Goal: Task Accomplishment & Management: Complete application form

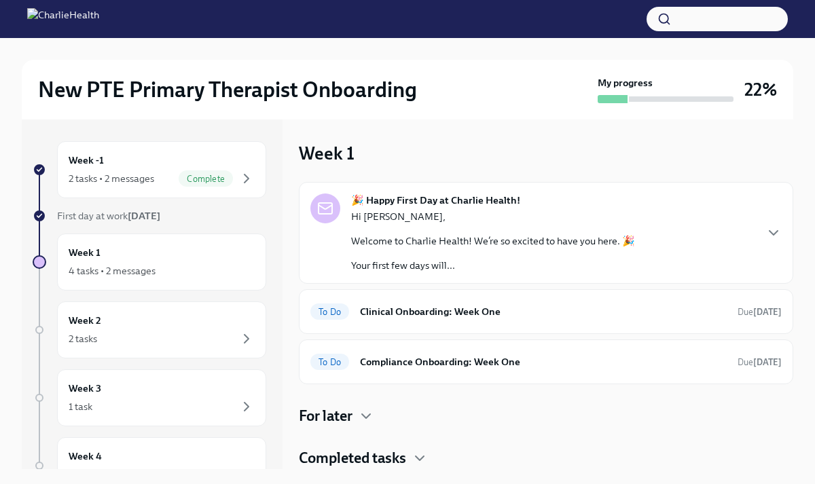
click at [417, 251] on div "Hi [PERSON_NAME], Welcome to Charlie Health! We’re so excited to have you here.…" at bounding box center [493, 241] width 284 height 62
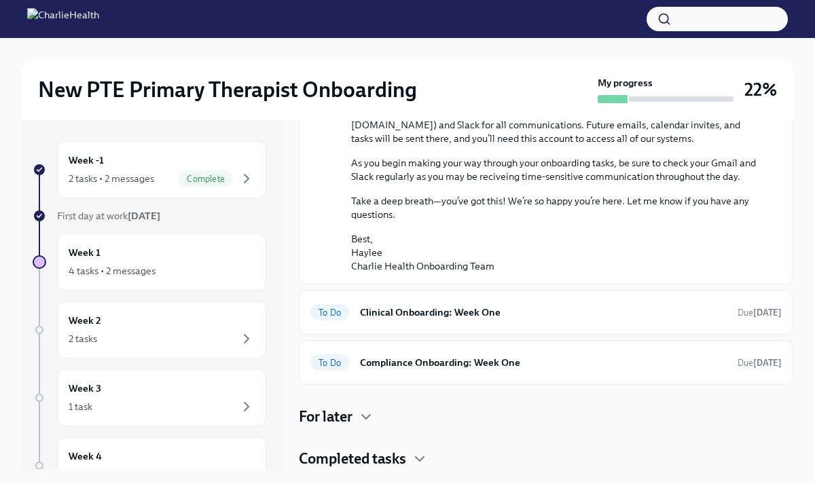
scroll to position [898, 0]
click at [432, 309] on h6 "Clinical Onboarding: Week One" at bounding box center [543, 312] width 367 height 15
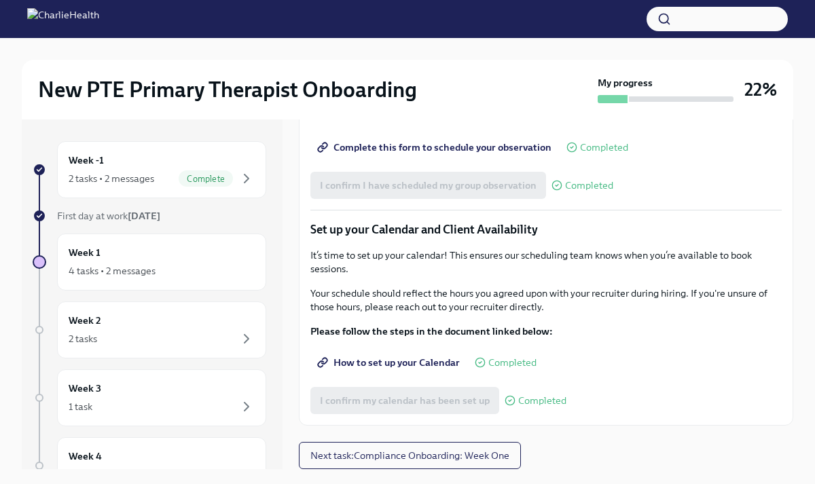
scroll to position [1900, 0]
click at [432, 449] on span "Next task : Compliance Onboarding: Week One" at bounding box center [409, 456] width 199 height 14
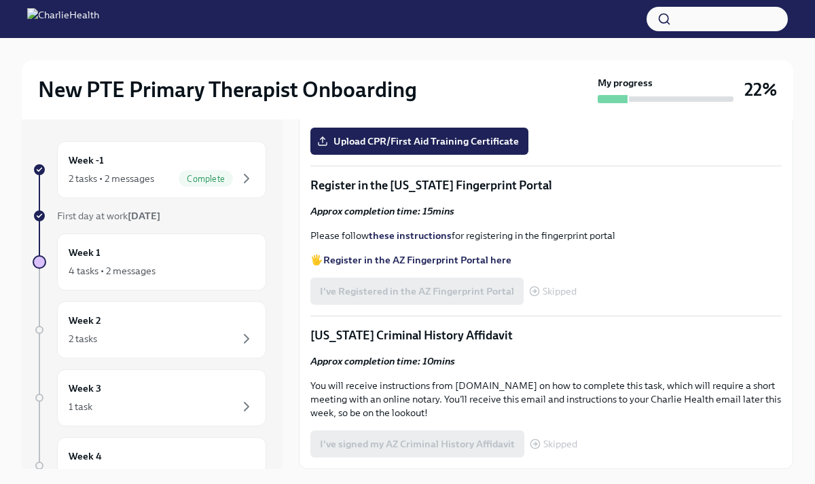
scroll to position [1002, 0]
click at [416, 261] on strong "Register in the AZ Fingerprint Portal here" at bounding box center [417, 260] width 188 height 12
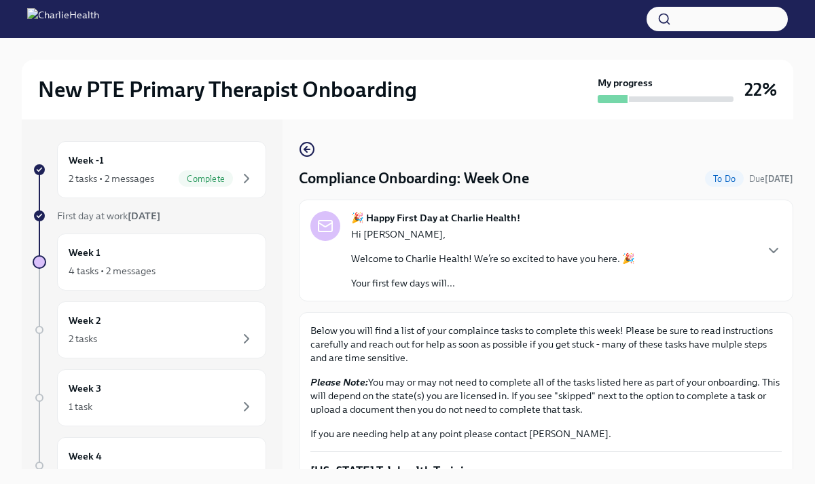
scroll to position [1, 0]
click at [141, 182] on div "2 tasks • 2 messages" at bounding box center [112, 179] width 86 height 14
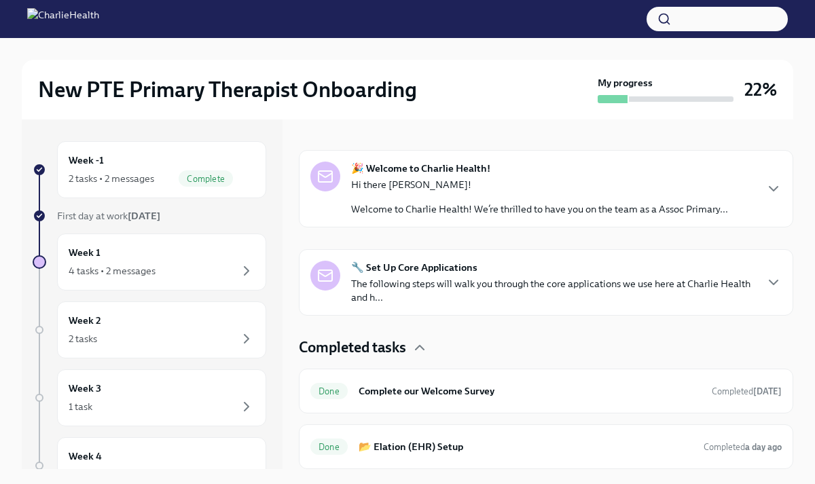
click at [435, 193] on div "Hi there [PERSON_NAME]! Welcome to Charlie Health! We’re thrilled to have you o…" at bounding box center [539, 197] width 377 height 38
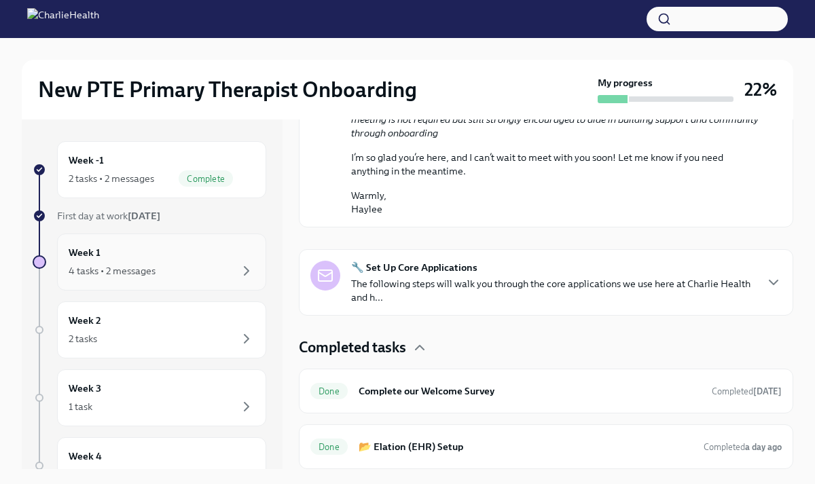
click at [118, 261] on div "Week 1 4 tasks • 2 messages" at bounding box center [162, 262] width 186 height 34
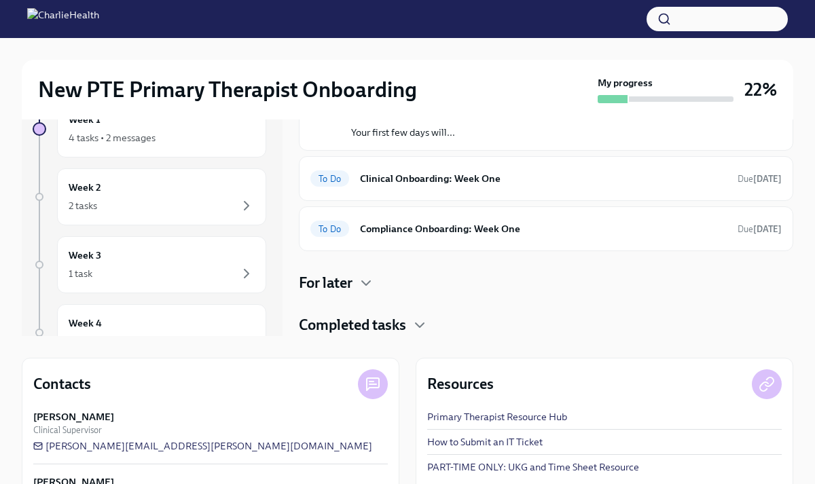
scroll to position [130, 0]
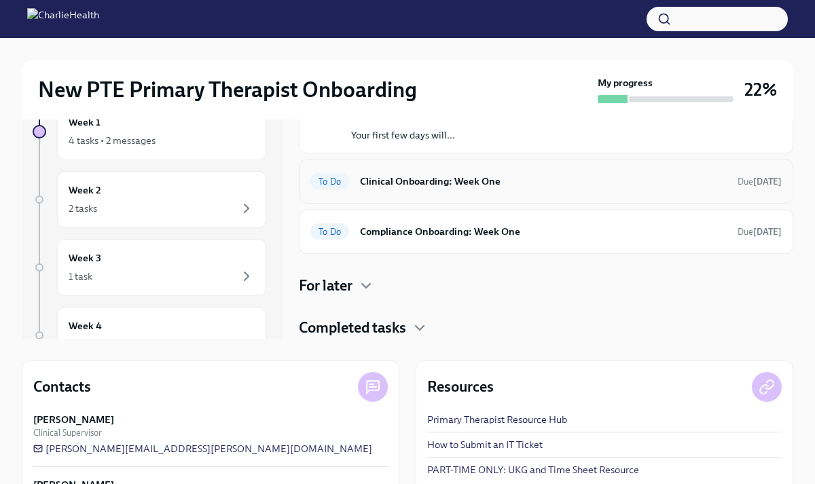
click at [451, 187] on h6 "Clinical Onboarding: Week One" at bounding box center [543, 181] width 367 height 15
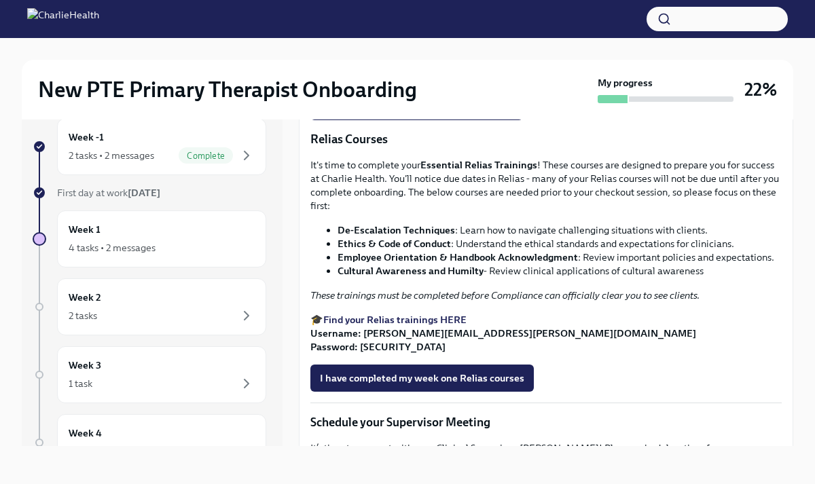
scroll to position [839, 0]
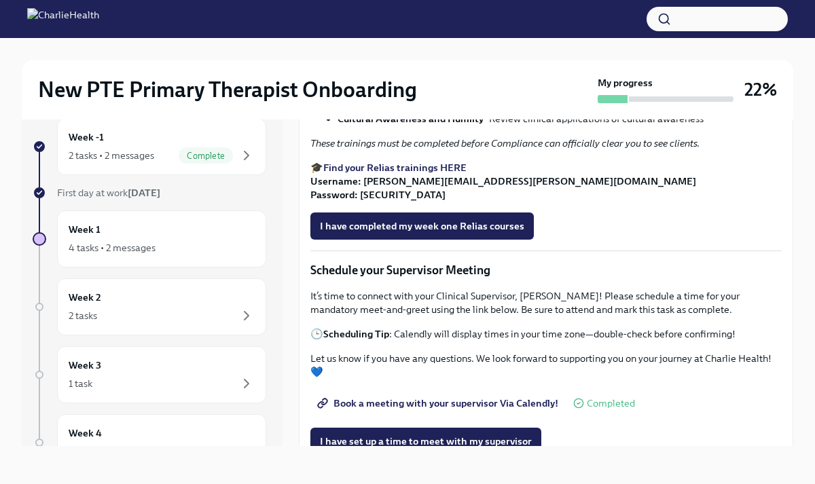
click at [446, 174] on strong "Find your Relias trainings HERE" at bounding box center [394, 168] width 143 height 12
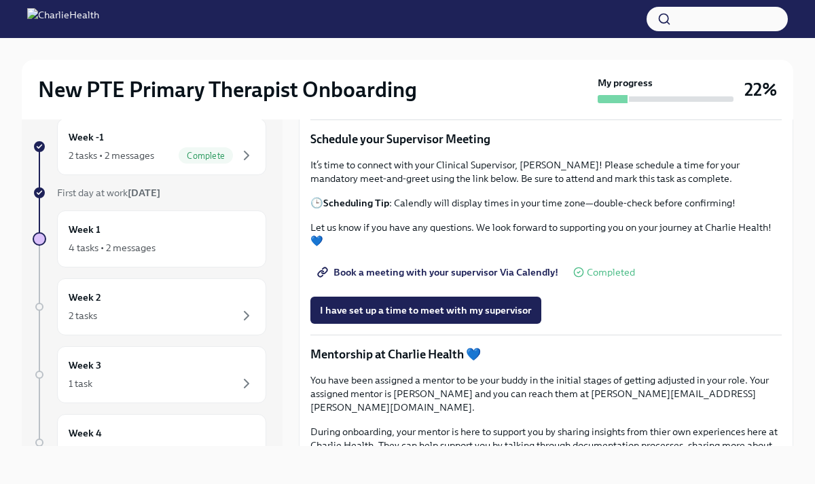
scroll to position [1104, 0]
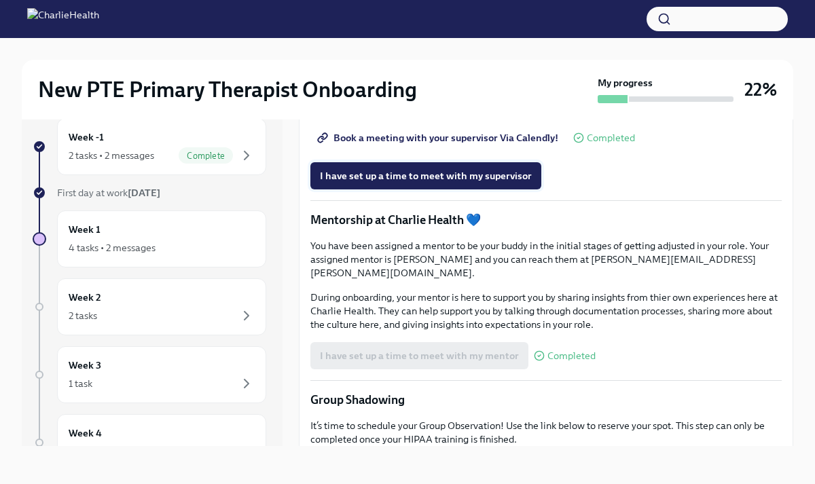
click at [457, 183] on span "I have set up a time to meet with my supervisor" at bounding box center [426, 176] width 212 height 14
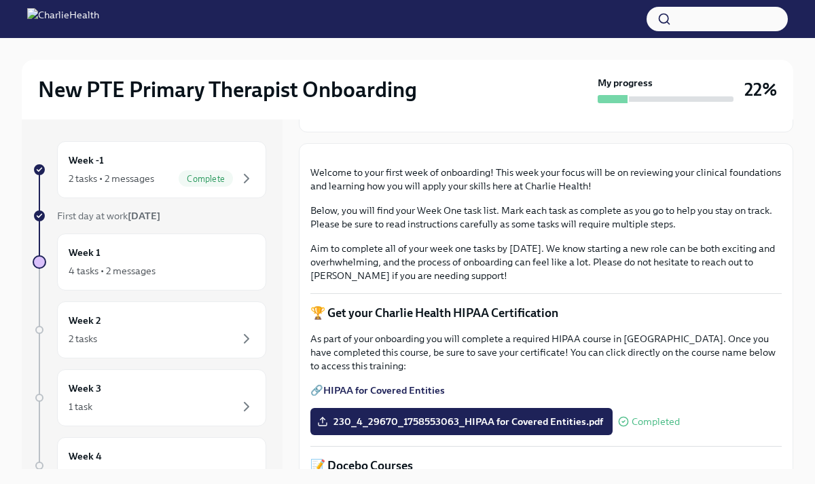
scroll to position [302, 0]
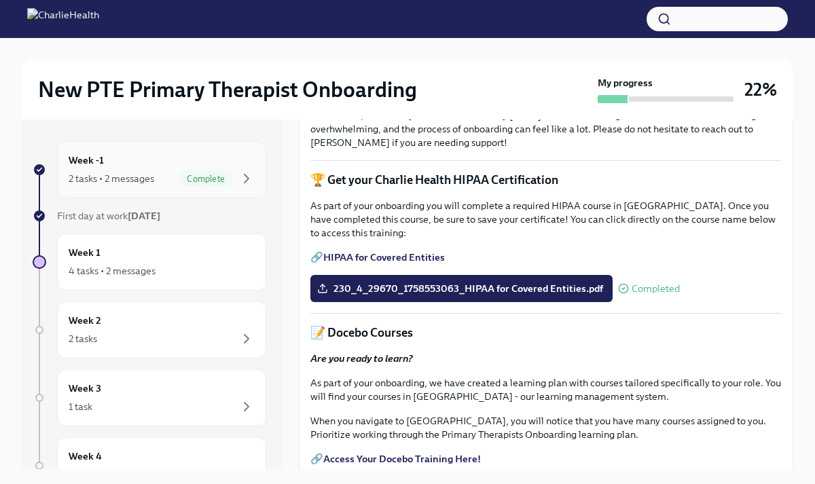
click at [110, 190] on div "Week -1 2 tasks • 2 messages Complete" at bounding box center [161, 169] width 209 height 57
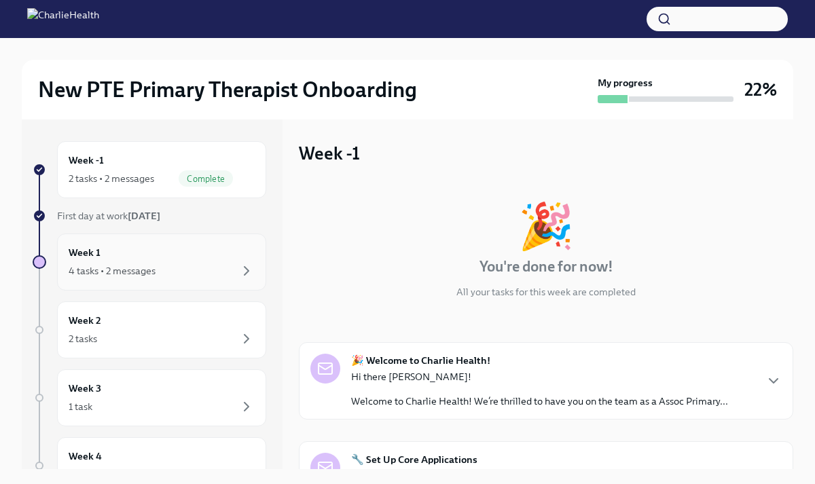
click at [149, 269] on div "4 tasks • 2 messages" at bounding box center [112, 271] width 87 height 14
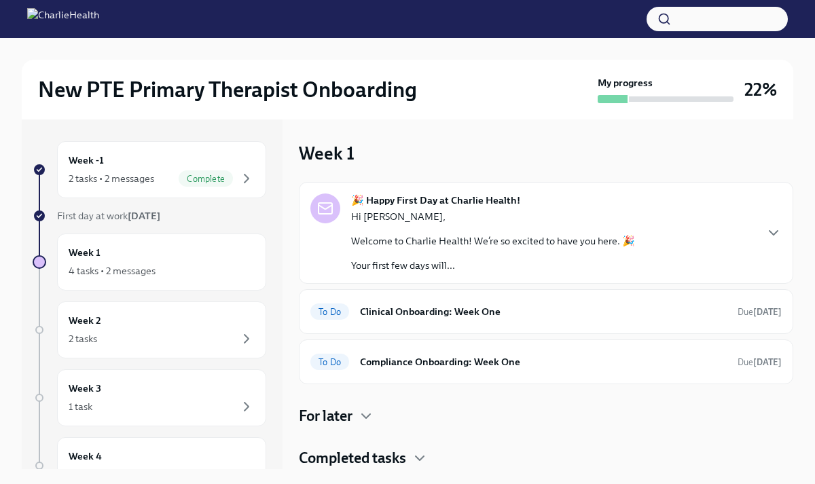
click at [438, 219] on p "Hi [PERSON_NAME]," at bounding box center [493, 217] width 284 height 14
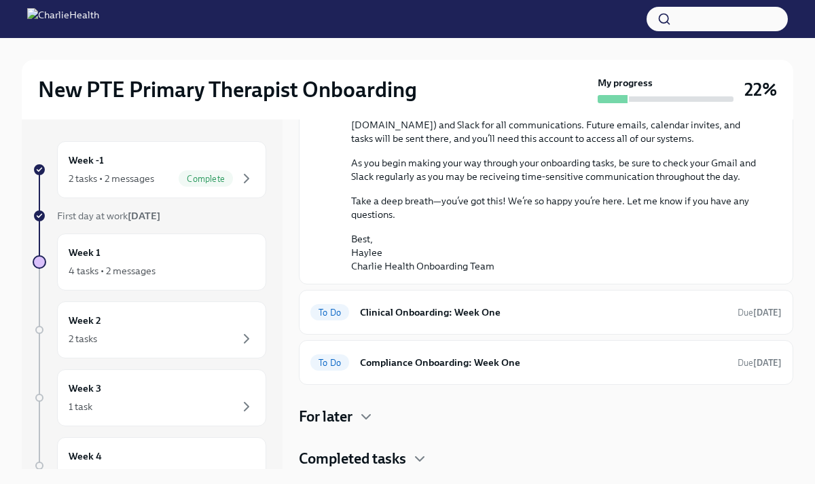
scroll to position [898, 0]
click at [436, 314] on h6 "Clinical Onboarding: Week One" at bounding box center [543, 312] width 367 height 15
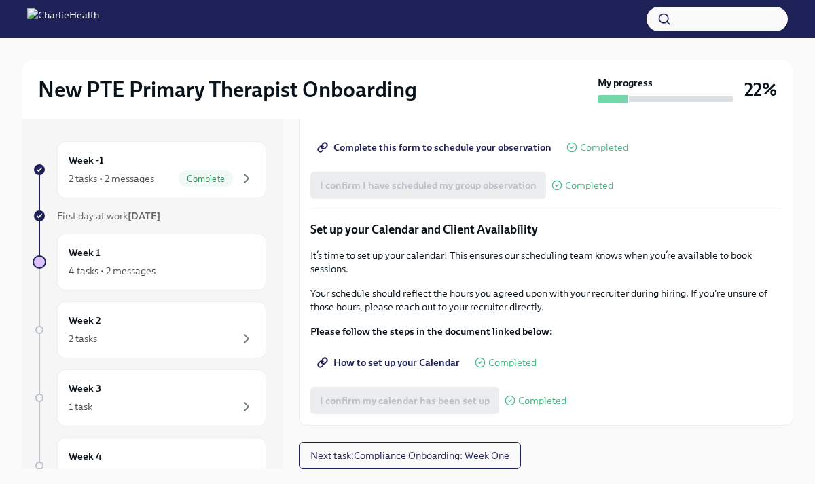
scroll to position [1900, 0]
click at [480, 455] on span "Next task : Compliance Onboarding: Week One" at bounding box center [409, 456] width 199 height 14
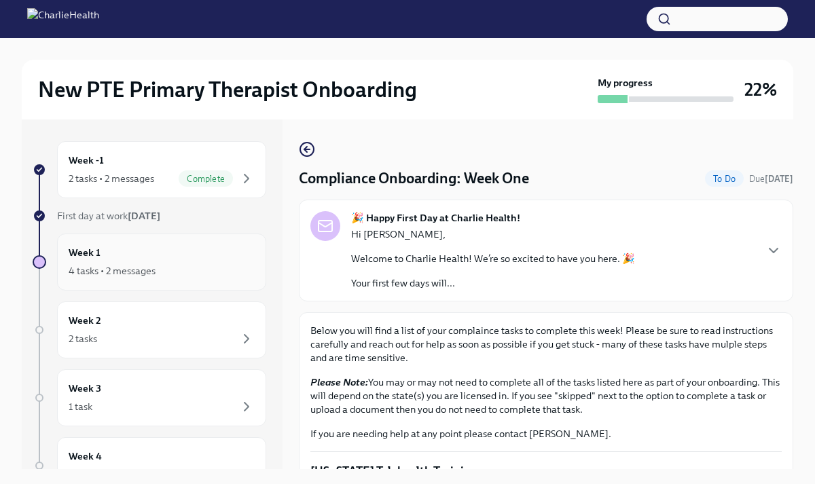
click at [137, 252] on div "Week 1 4 tasks • 2 messages" at bounding box center [162, 262] width 186 height 34
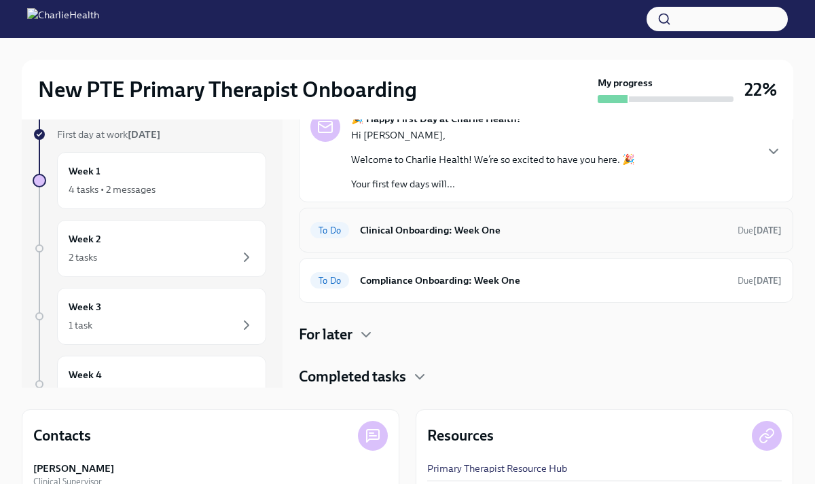
click at [449, 227] on h6 "Clinical Onboarding: Week One" at bounding box center [543, 230] width 367 height 15
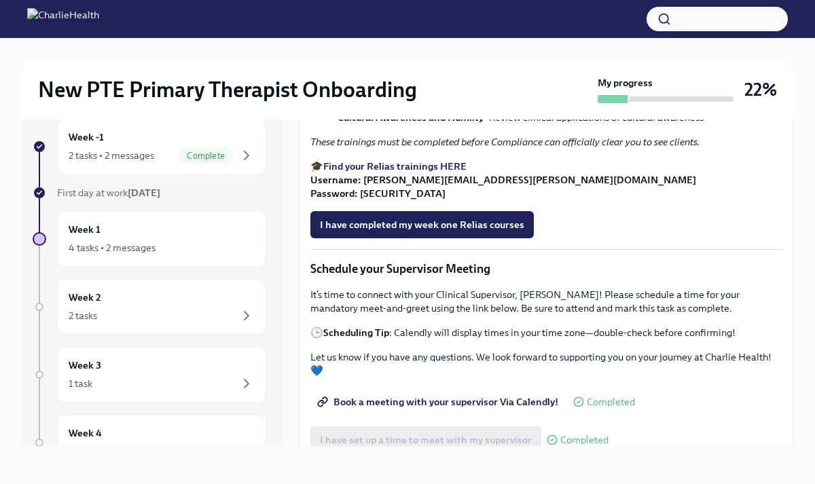
scroll to position [907, 0]
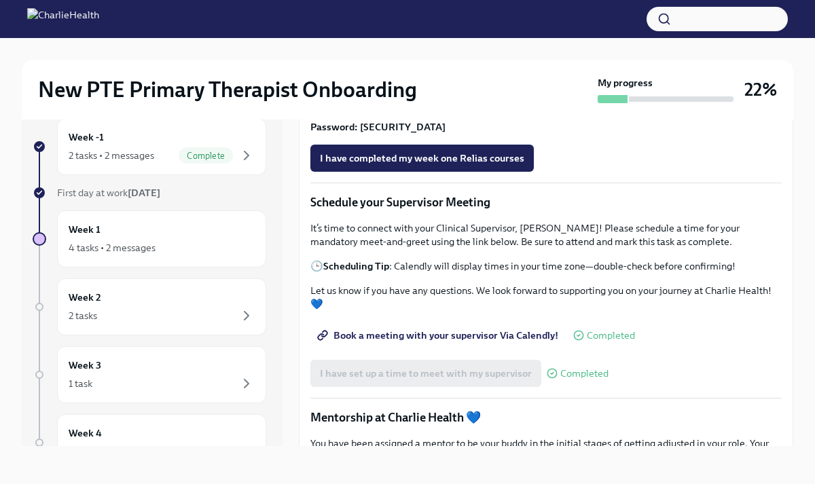
click at [510, 165] on span "I have completed my week one Relias courses" at bounding box center [422, 158] width 204 height 14
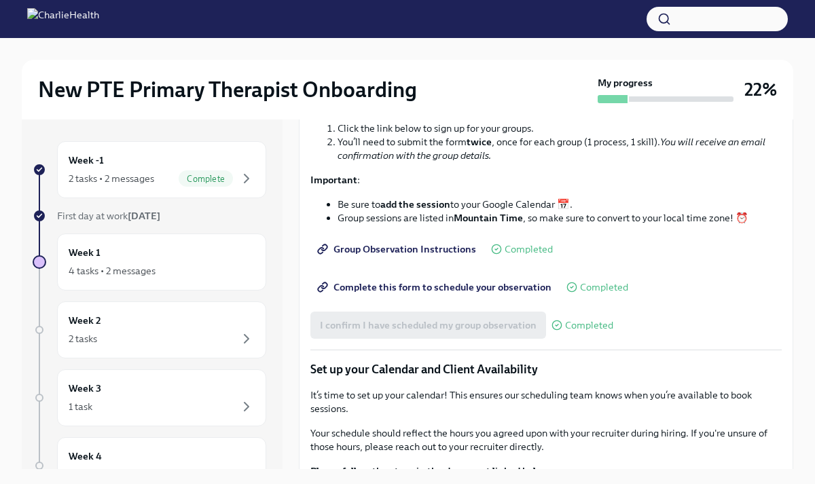
scroll to position [1900, 0]
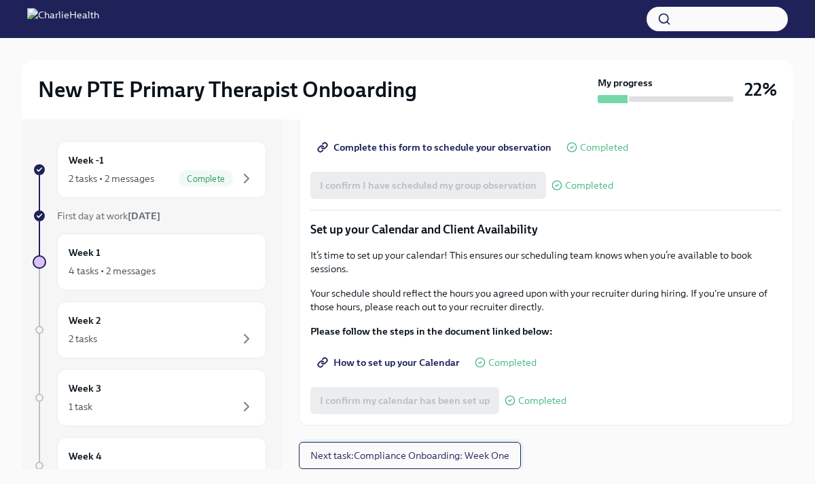
click at [480, 449] on span "Next task : Compliance Onboarding: Week One" at bounding box center [409, 456] width 199 height 14
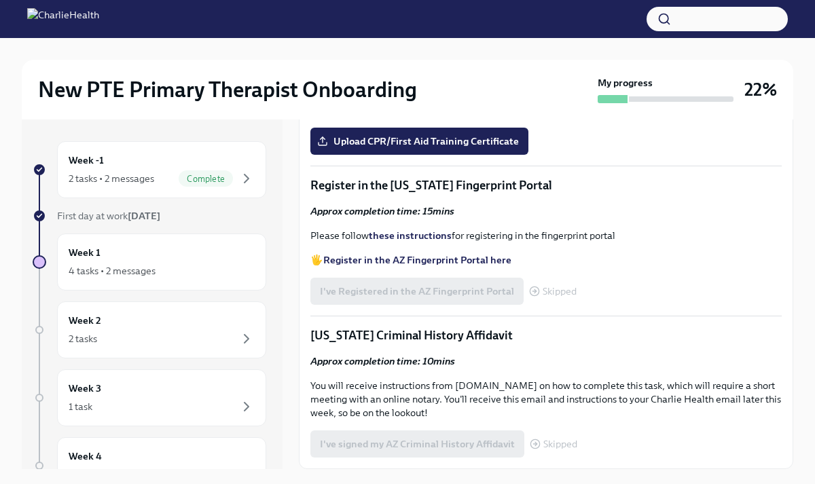
scroll to position [815, 0]
click at [402, 67] on strong "Access your CPR & First Aid training HERE" at bounding box center [418, 61] width 191 height 12
click at [446, 148] on span "Upload CPR/First Aid Training Certificate" at bounding box center [419, 141] width 199 height 14
click at [0, 0] on input "Upload CPR/First Aid Training Certificate" at bounding box center [0, 0] width 0 height 0
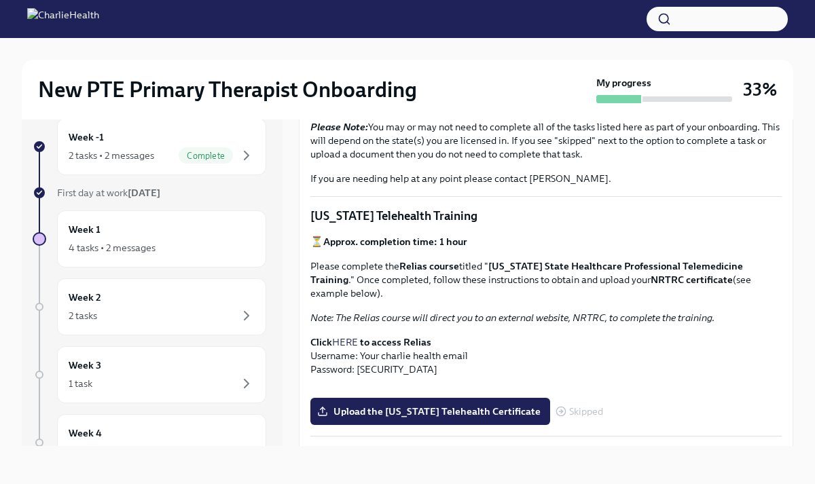
scroll to position [0, 0]
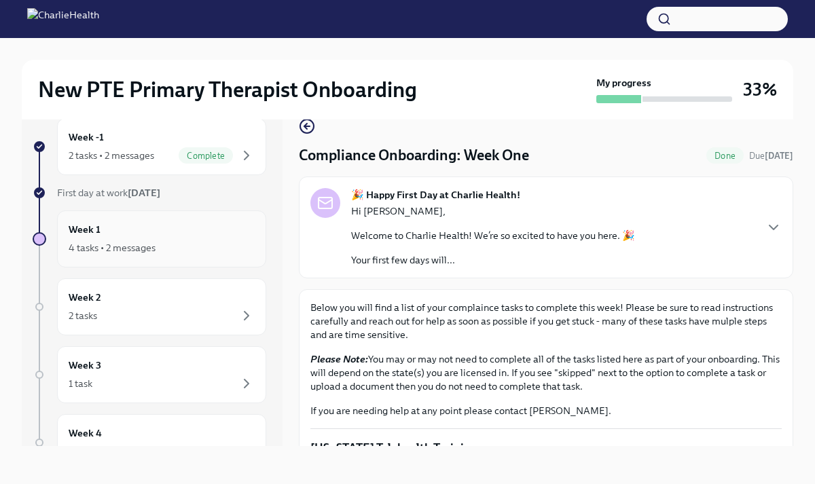
click at [107, 248] on div "4 tasks • 2 messages" at bounding box center [112, 248] width 87 height 14
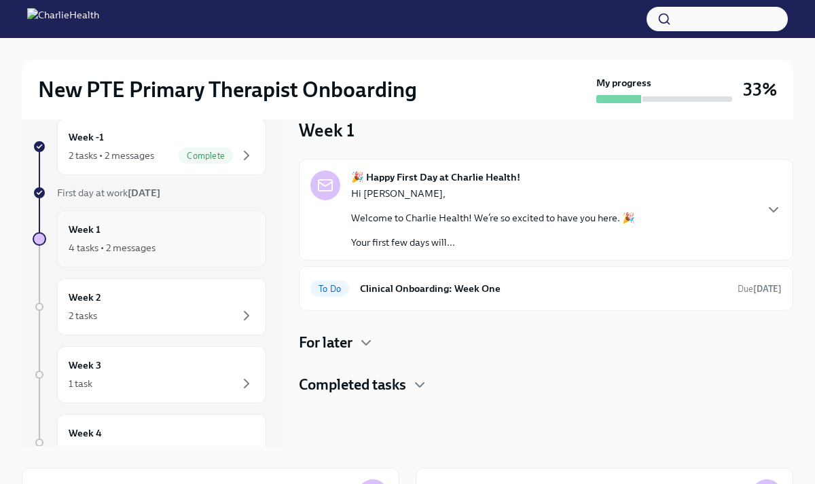
click at [86, 228] on h6 "Week 1" at bounding box center [85, 229] width 32 height 15
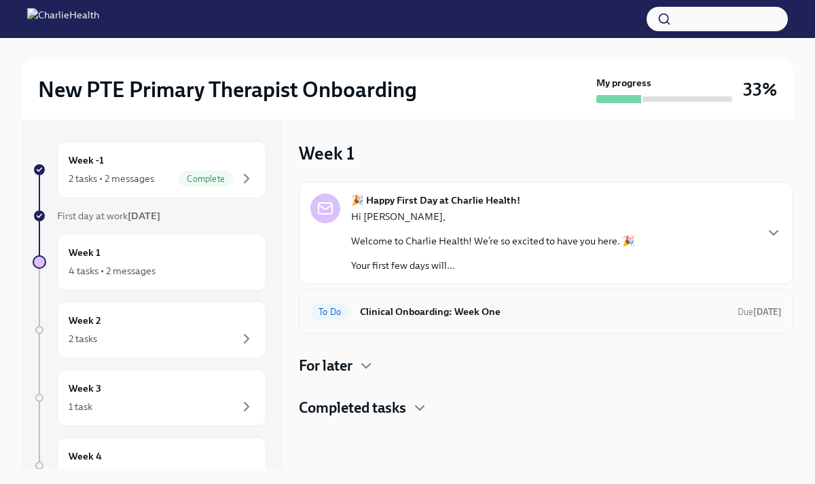
click at [451, 317] on h6 "Clinical Onboarding: Week One" at bounding box center [543, 311] width 367 height 15
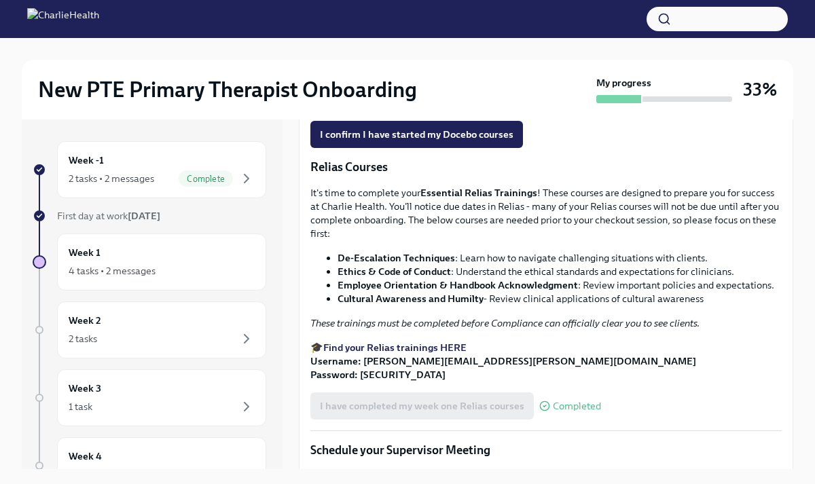
scroll to position [711, 0]
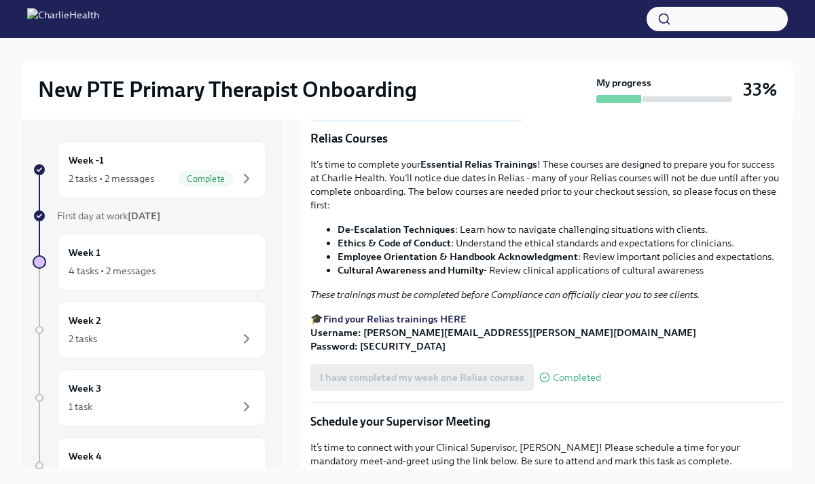
click at [441, 119] on button "I confirm I have started my Docebo courses" at bounding box center [416, 105] width 212 height 27
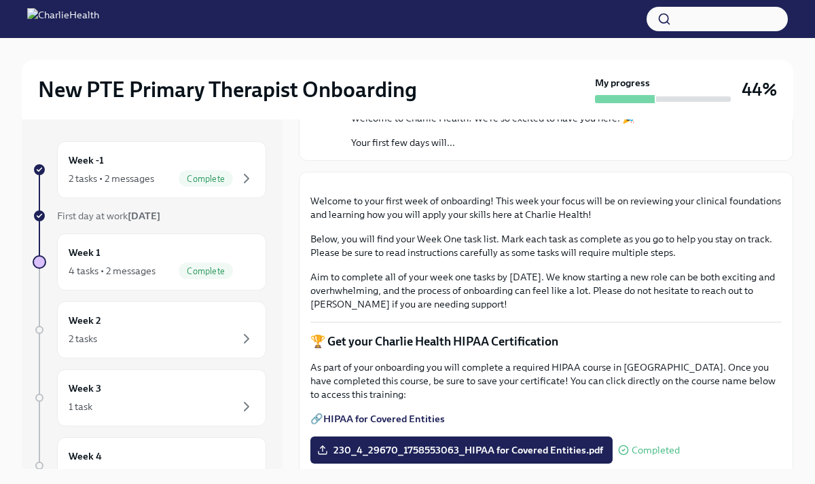
scroll to position [0, 0]
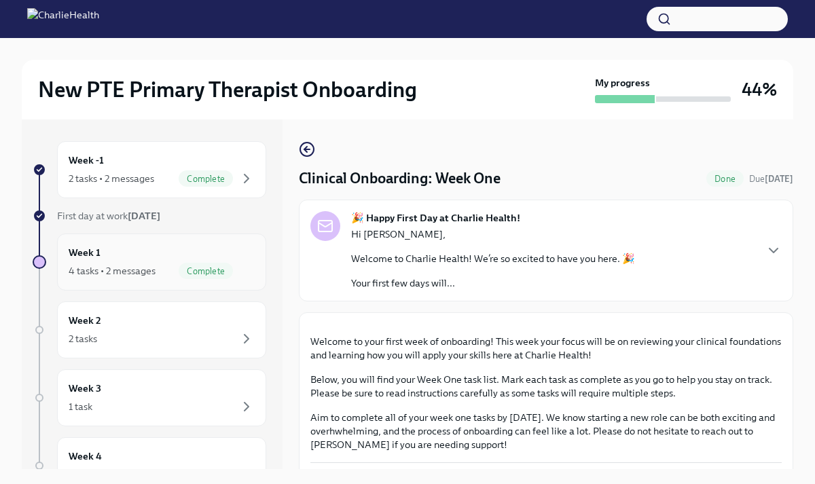
click at [153, 258] on div "Week 1 4 tasks • 2 messages Complete" at bounding box center [162, 262] width 186 height 34
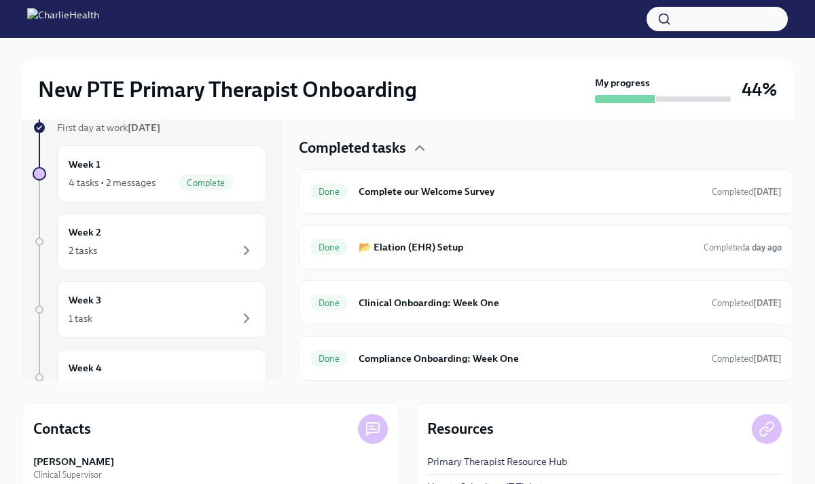
scroll to position [94, 0]
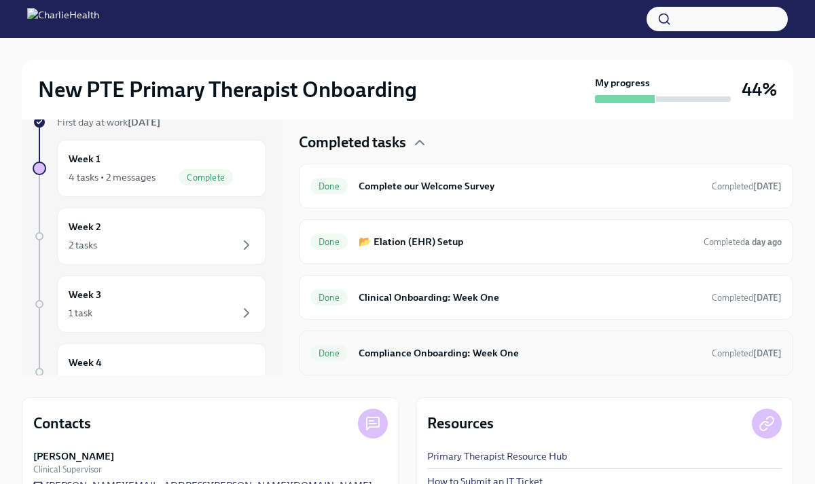
click at [478, 353] on h6 "Compliance Onboarding: Week One" at bounding box center [529, 352] width 342 height 15
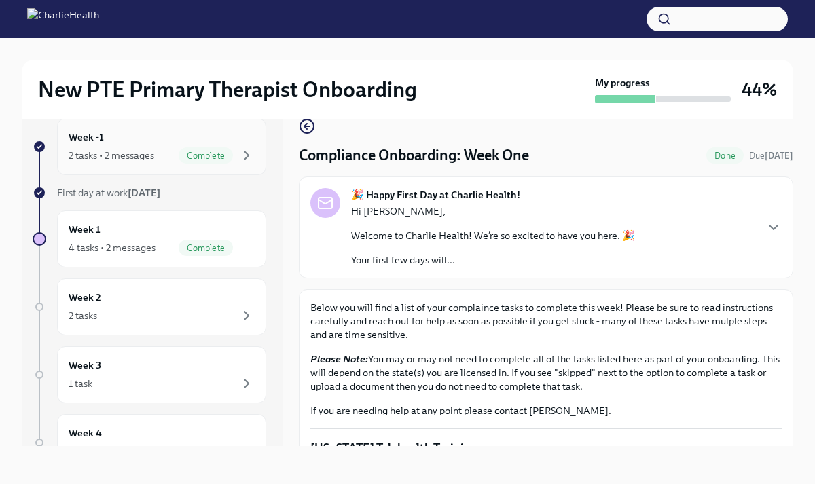
click at [92, 149] on div "2 tasks • 2 messages" at bounding box center [112, 156] width 86 height 14
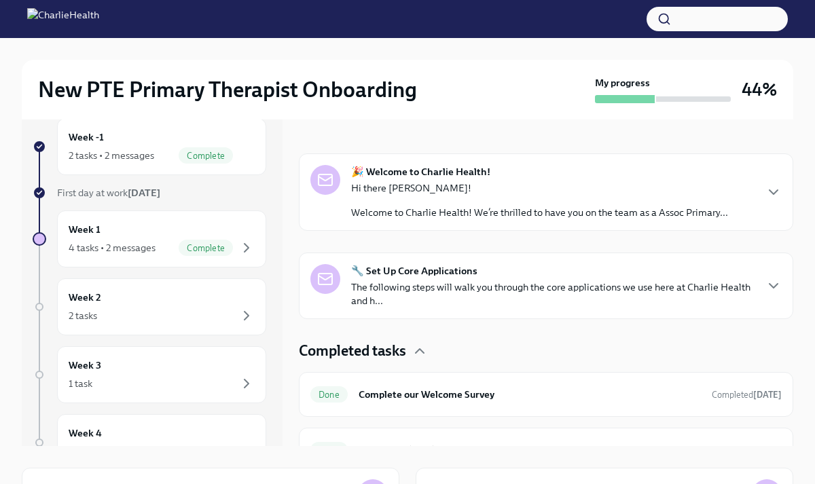
scroll to position [192, 0]
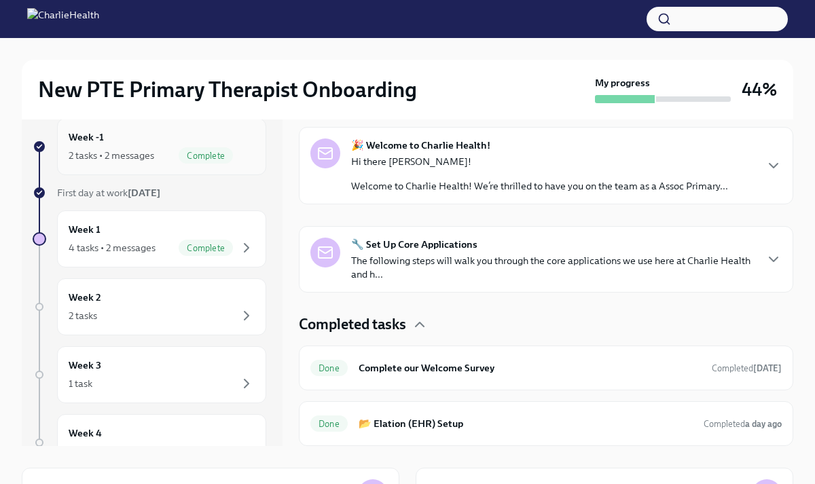
click at [185, 144] on div "Week -1 2 tasks • 2 messages Complete" at bounding box center [162, 147] width 186 height 34
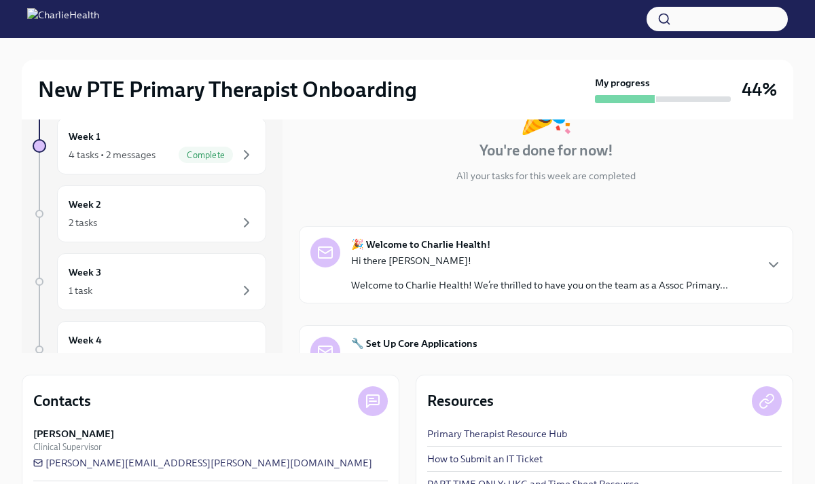
scroll to position [95, 0]
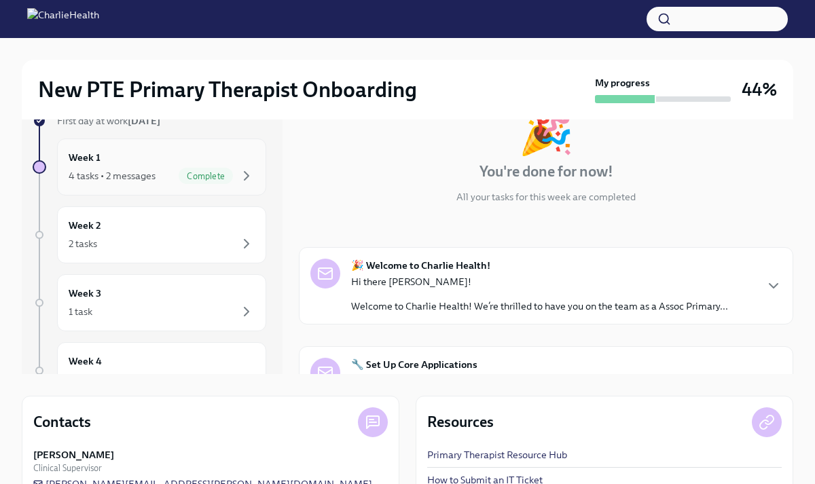
click at [175, 179] on div "4 tasks • 2 messages Complete" at bounding box center [162, 176] width 186 height 16
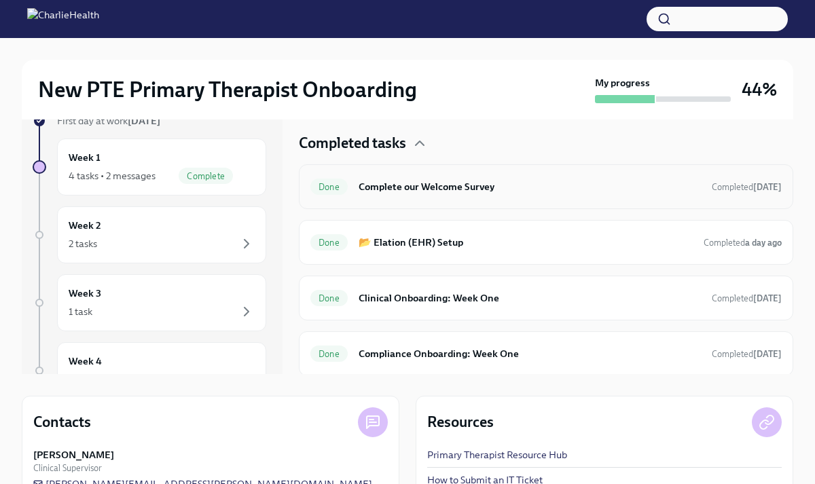
scroll to position [281, 0]
click at [477, 299] on h6 "Clinical Onboarding: Week One" at bounding box center [529, 296] width 342 height 15
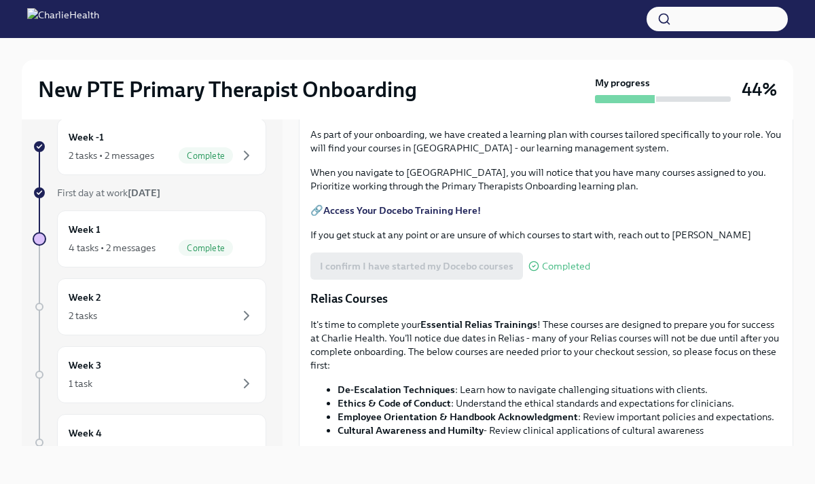
scroll to position [546, 0]
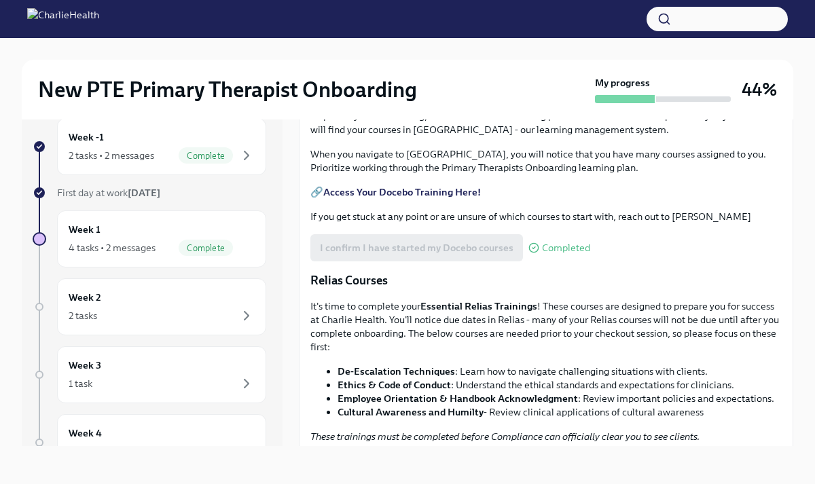
click at [393, 74] on p "📝 Docebo Courses" at bounding box center [545, 66] width 471 height 16
